Goal: Navigation & Orientation: Find specific page/section

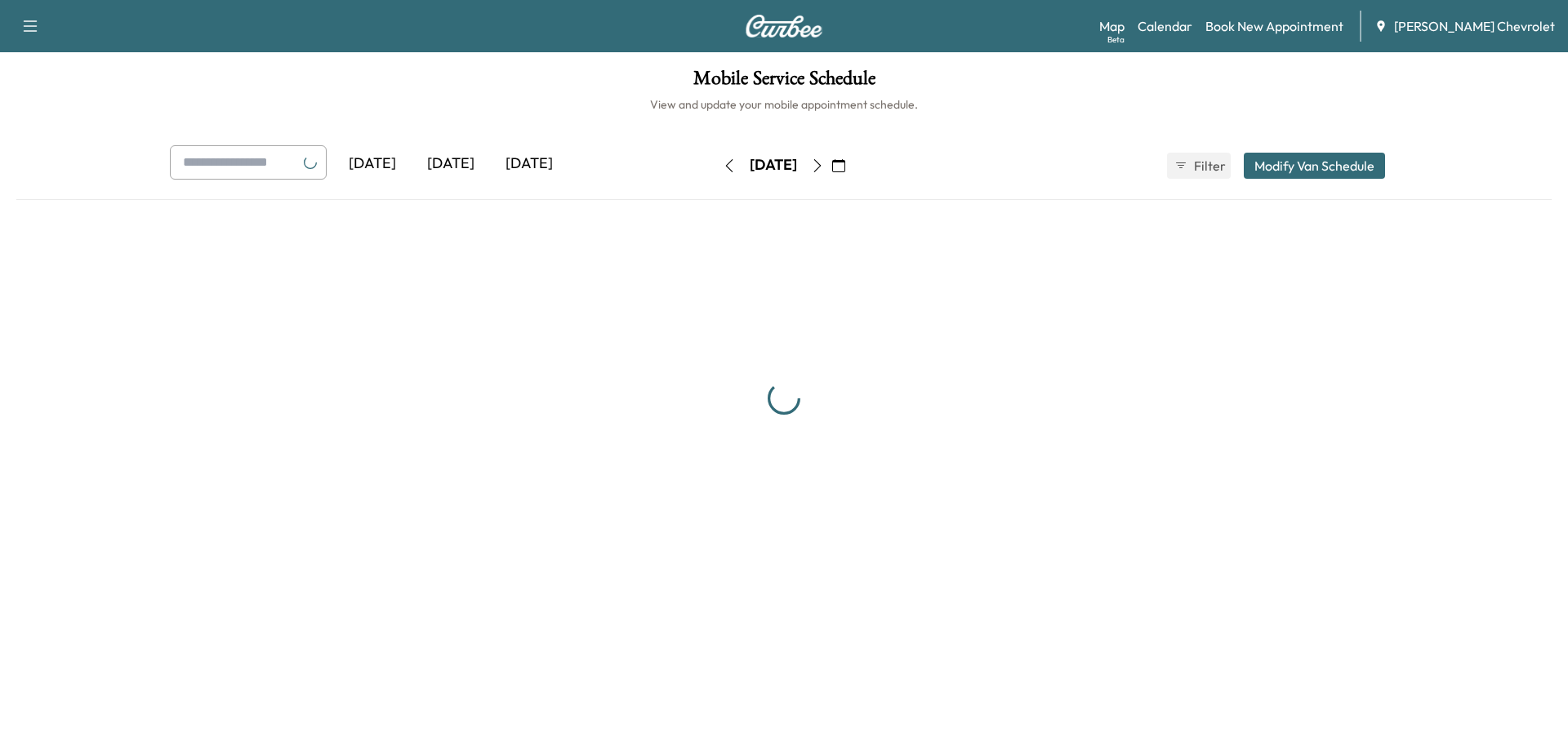
click at [452, 161] on div "[DATE]" at bounding box center [451, 164] width 79 height 38
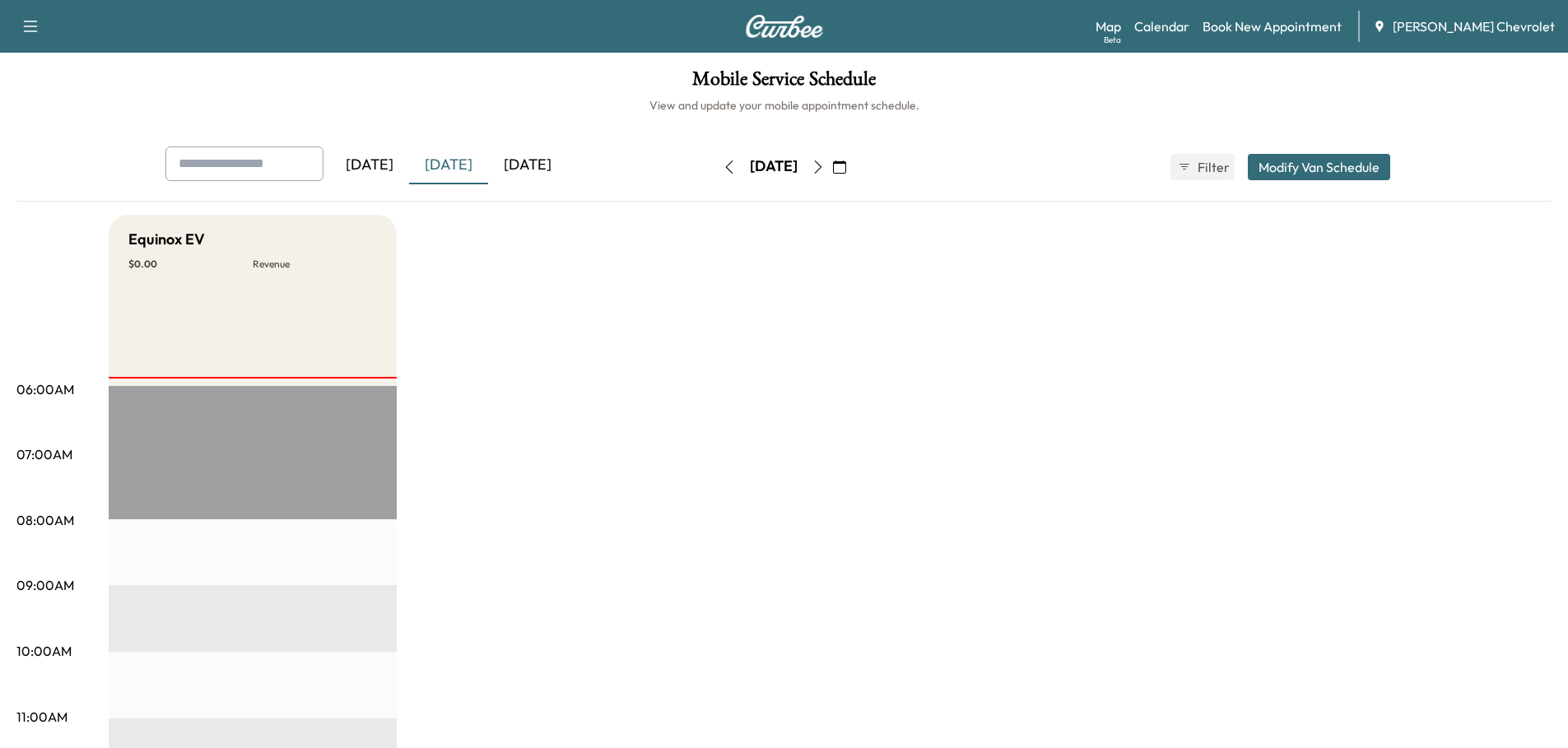
click at [824, 165] on icon "button" at bounding box center [819, 168] width 13 height 13
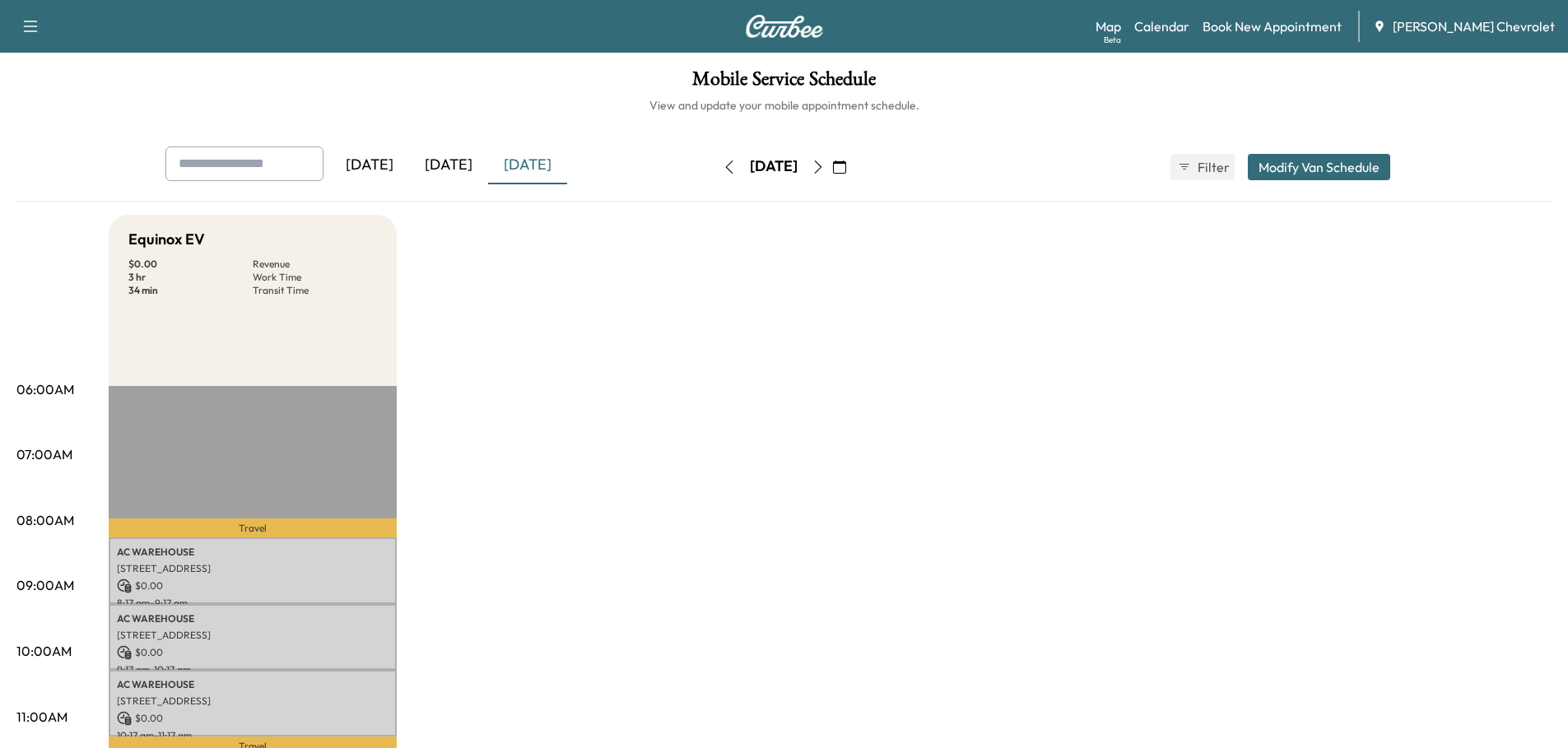
click at [824, 168] on icon "button" at bounding box center [819, 168] width 13 height 13
click at [447, 165] on div "[DATE]" at bounding box center [449, 165] width 79 height 38
